Goal: Task Accomplishment & Management: Complete application form

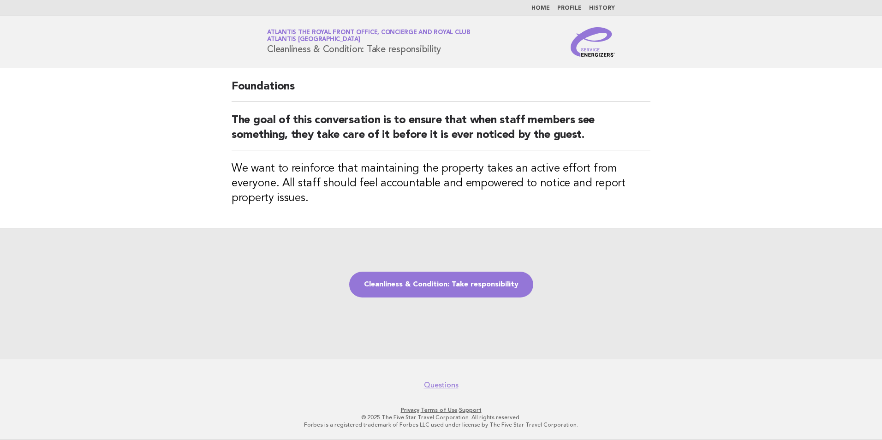
click at [843, 293] on div "Cleanliness & Condition: Take responsibility" at bounding box center [441, 293] width 882 height 131
click at [376, 288] on link "Cleanliness & Condition: Take responsibility" at bounding box center [441, 285] width 184 height 26
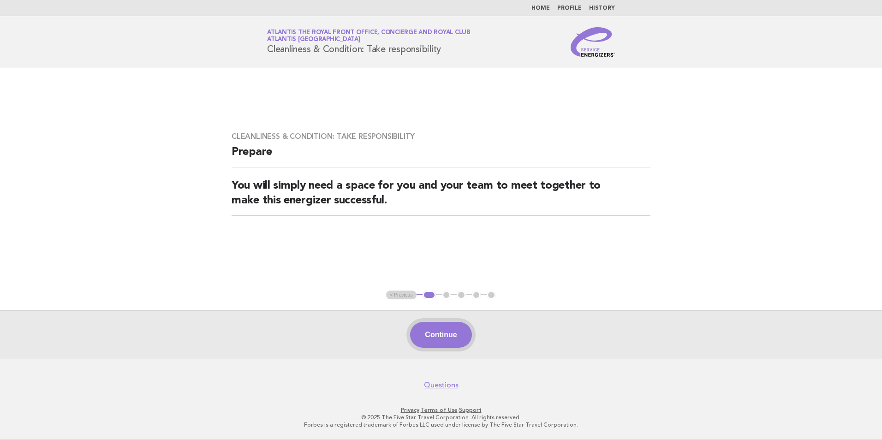
click at [426, 325] on button "Continue" at bounding box center [440, 335] width 61 height 26
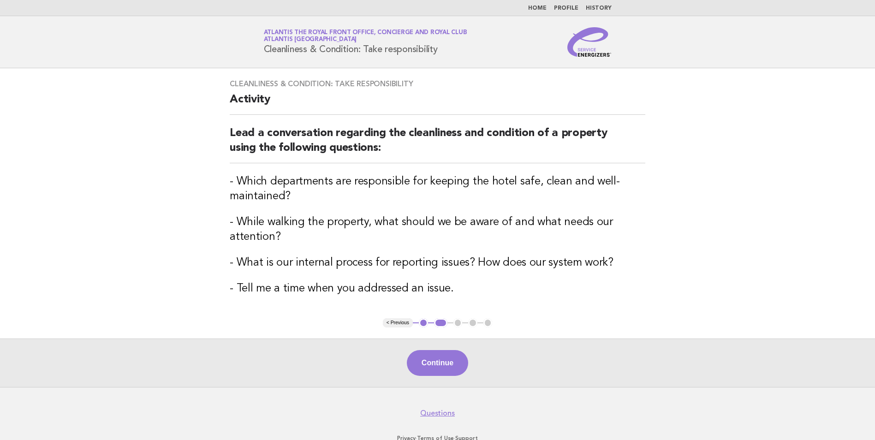
click at [454, 368] on button "Continue" at bounding box center [437, 363] width 61 height 26
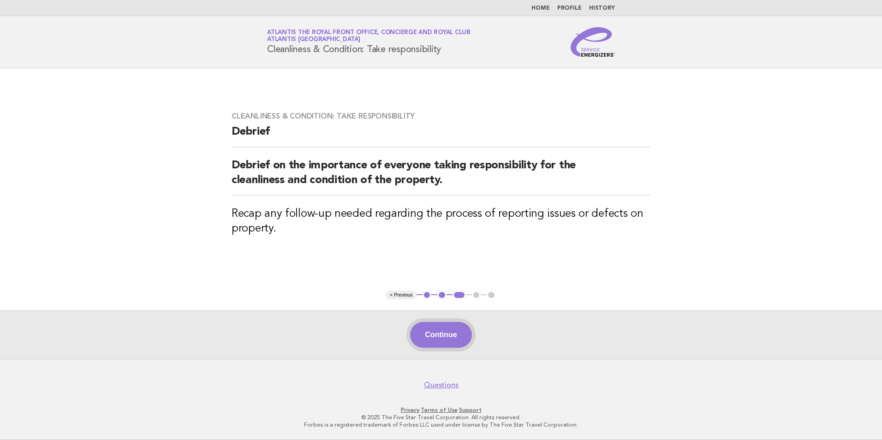
click at [444, 334] on button "Continue" at bounding box center [440, 335] width 61 height 26
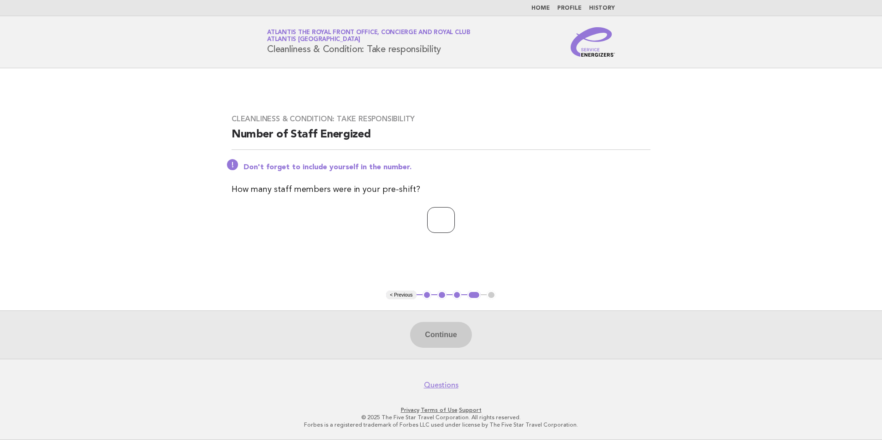
click at [427, 223] on input "number" at bounding box center [441, 220] width 28 height 26
type input "*"
click at [460, 336] on button "Continue" at bounding box center [440, 335] width 61 height 26
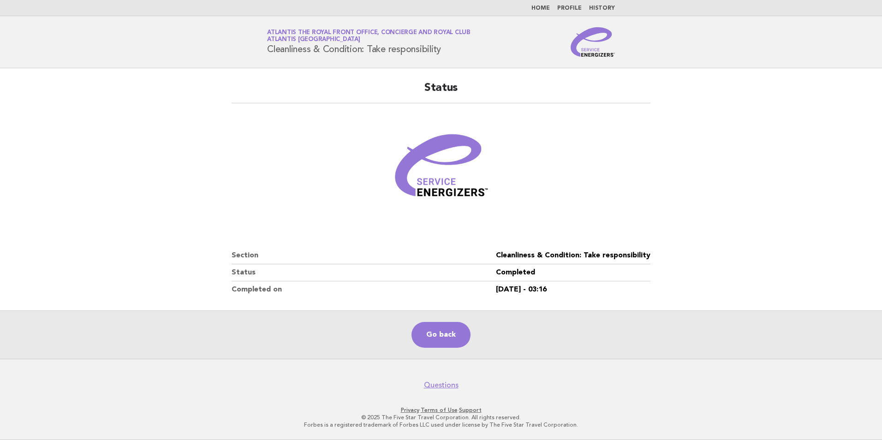
drag, startPoint x: 882, startPoint y: 246, endPoint x: 696, endPoint y: 143, distance: 212.3
click at [882, 246] on html "Home Profile History Service Energizers Atlantis The Royal Front Office, Concie…" at bounding box center [441, 220] width 882 height 440
